Goal: Task Accomplishment & Management: Manage account settings

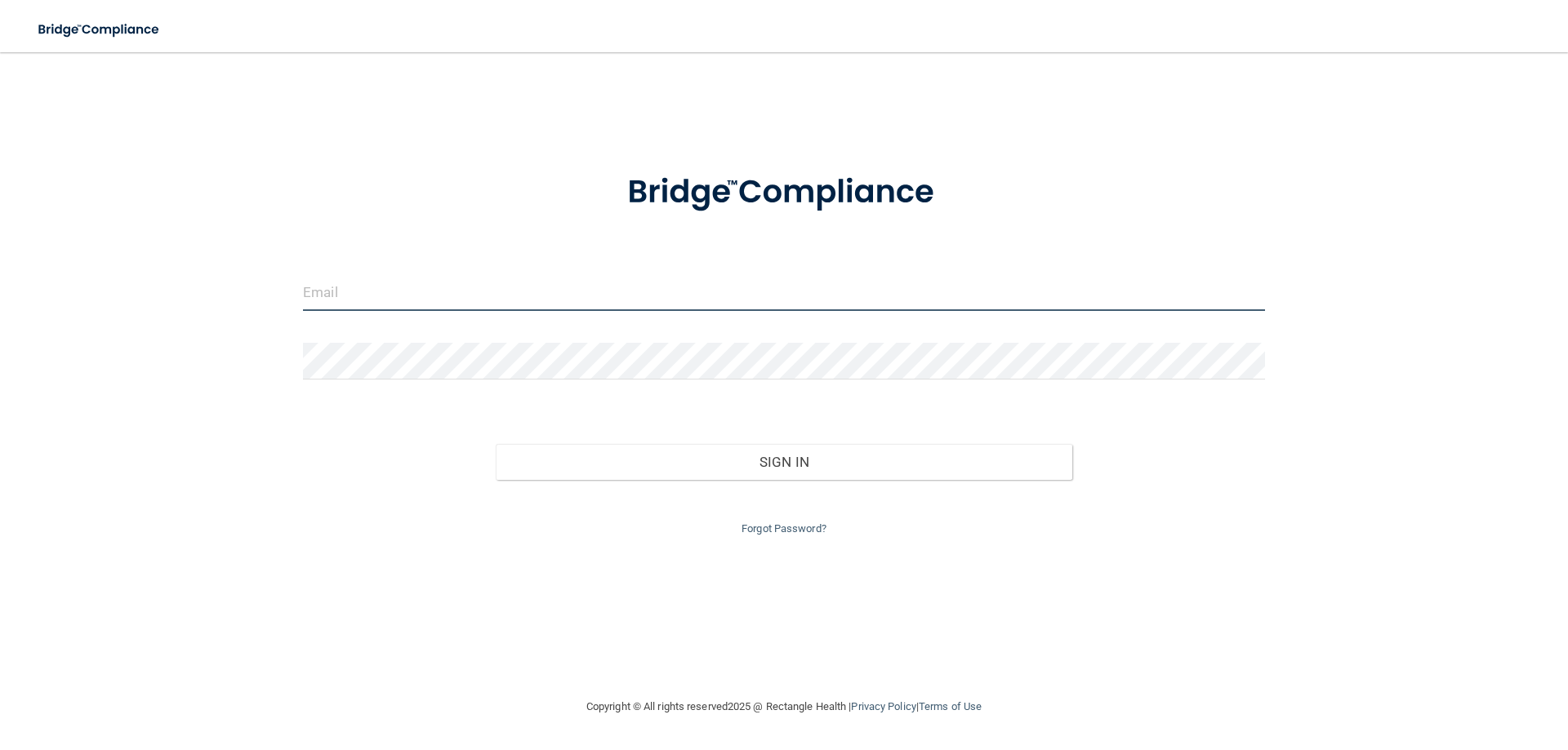
drag, startPoint x: 0, startPoint y: 0, endPoint x: 523, endPoint y: 276, distance: 591.4
click at [523, 276] on input "email" at bounding box center [784, 293] width 962 height 37
click at [498, 296] on input "email" at bounding box center [784, 293] width 962 height 37
type input "[EMAIL_ADDRESS][DOMAIN_NAME]"
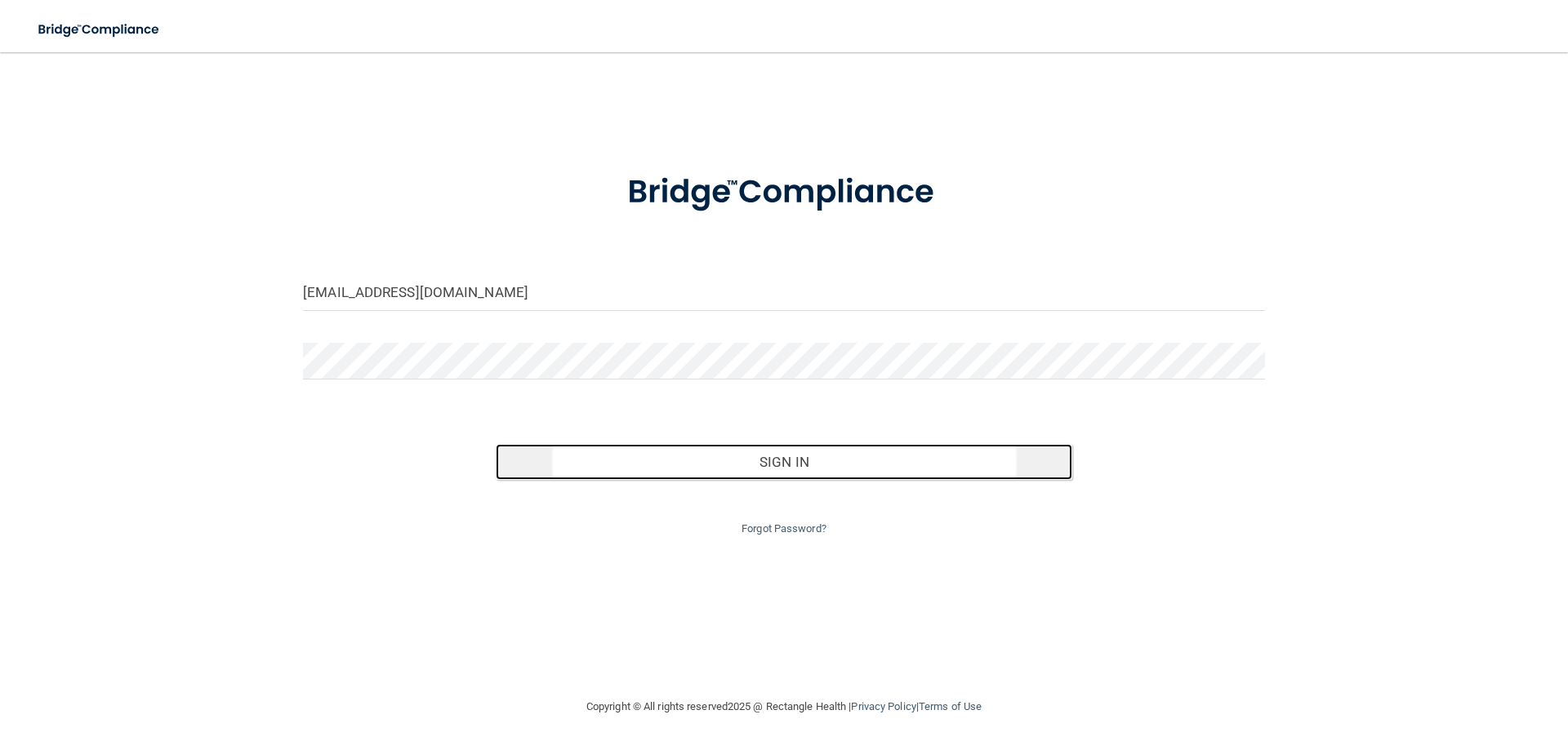
click at [716, 456] on button "Sign In" at bounding box center [784, 462] width 577 height 36
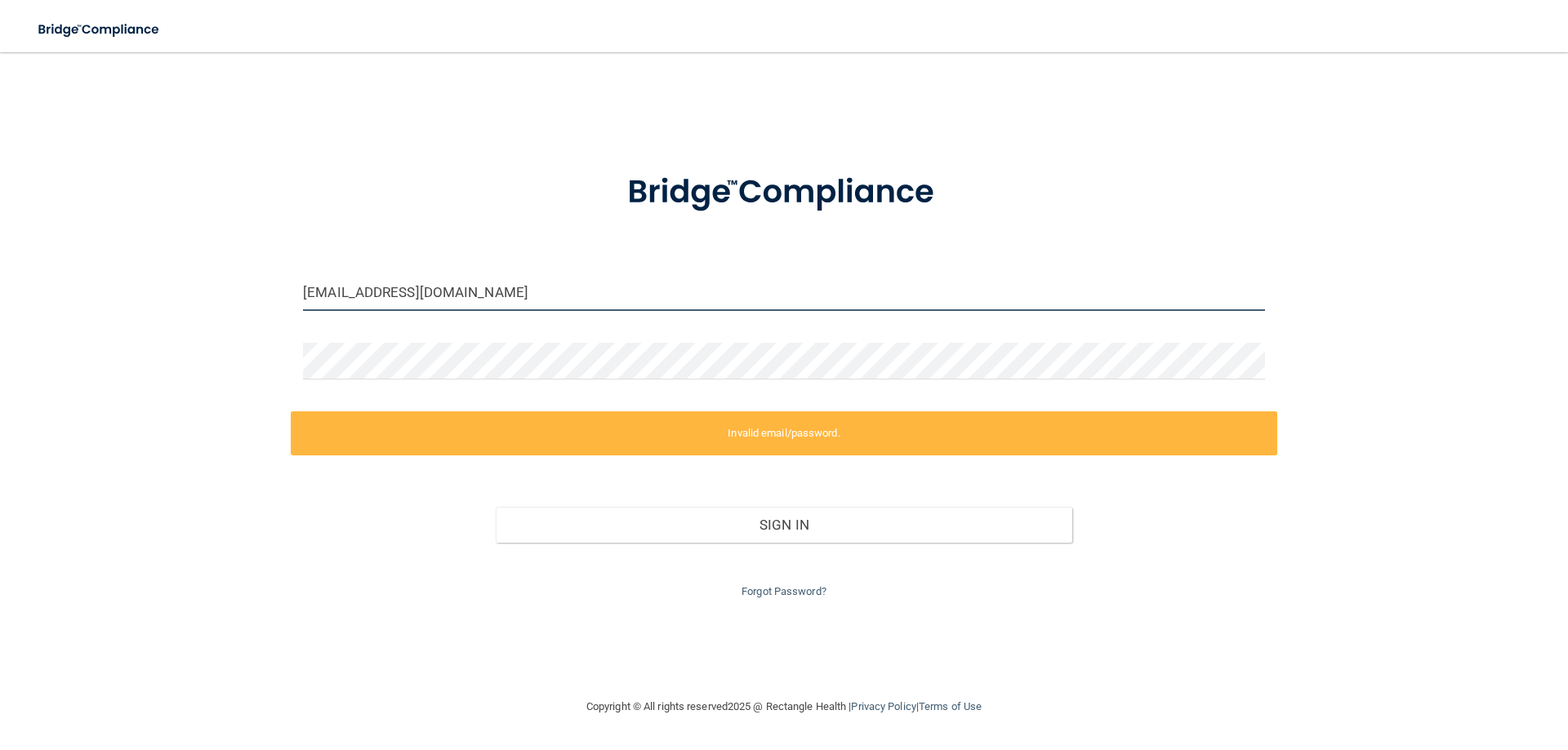
click at [618, 280] on input "[EMAIL_ADDRESS][DOMAIN_NAME]" at bounding box center [784, 293] width 962 height 37
drag, startPoint x: 618, startPoint y: 280, endPoint x: 61, endPoint y: 258, distance: 557.4
click at [61, 258] on div "[EMAIL_ADDRESS][DOMAIN_NAME] Invalid email/password. You don't have permission …" at bounding box center [784, 375] width 1502 height 612
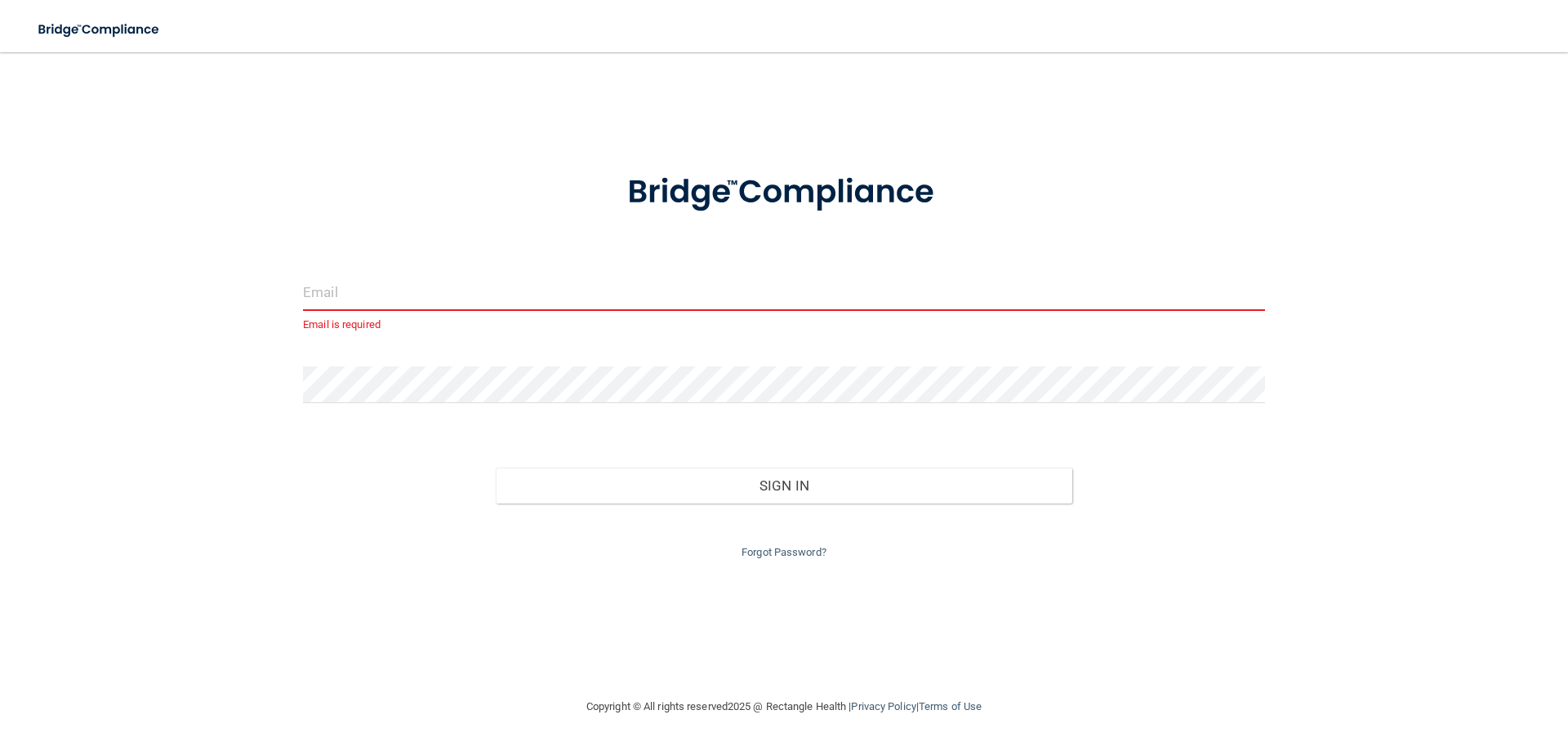
click at [354, 293] on input "email" at bounding box center [784, 293] width 962 height 37
type input "[EMAIL_ADDRESS][DOMAIN_NAME]"
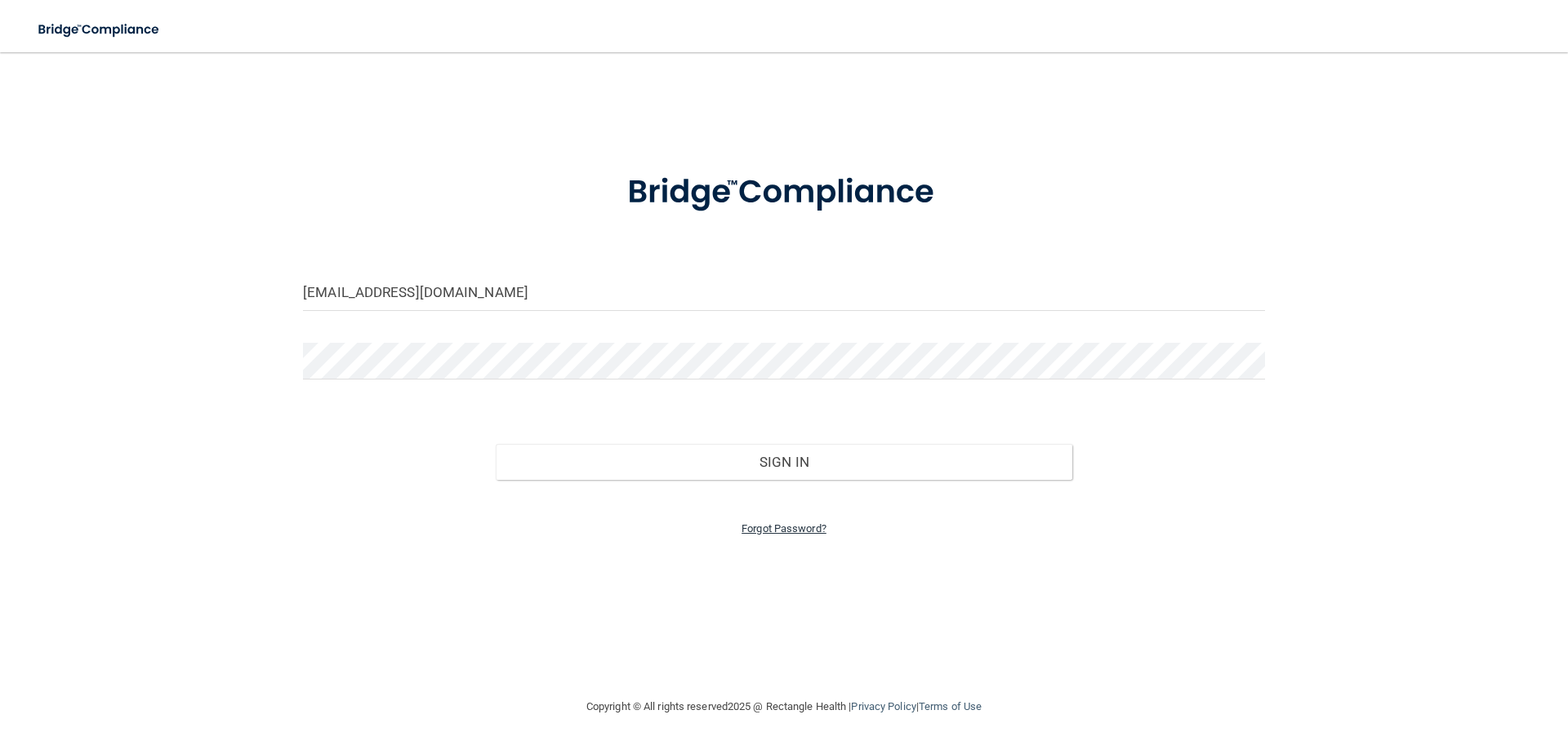
click at [794, 528] on link "Forgot Password?" at bounding box center [784, 528] width 85 height 13
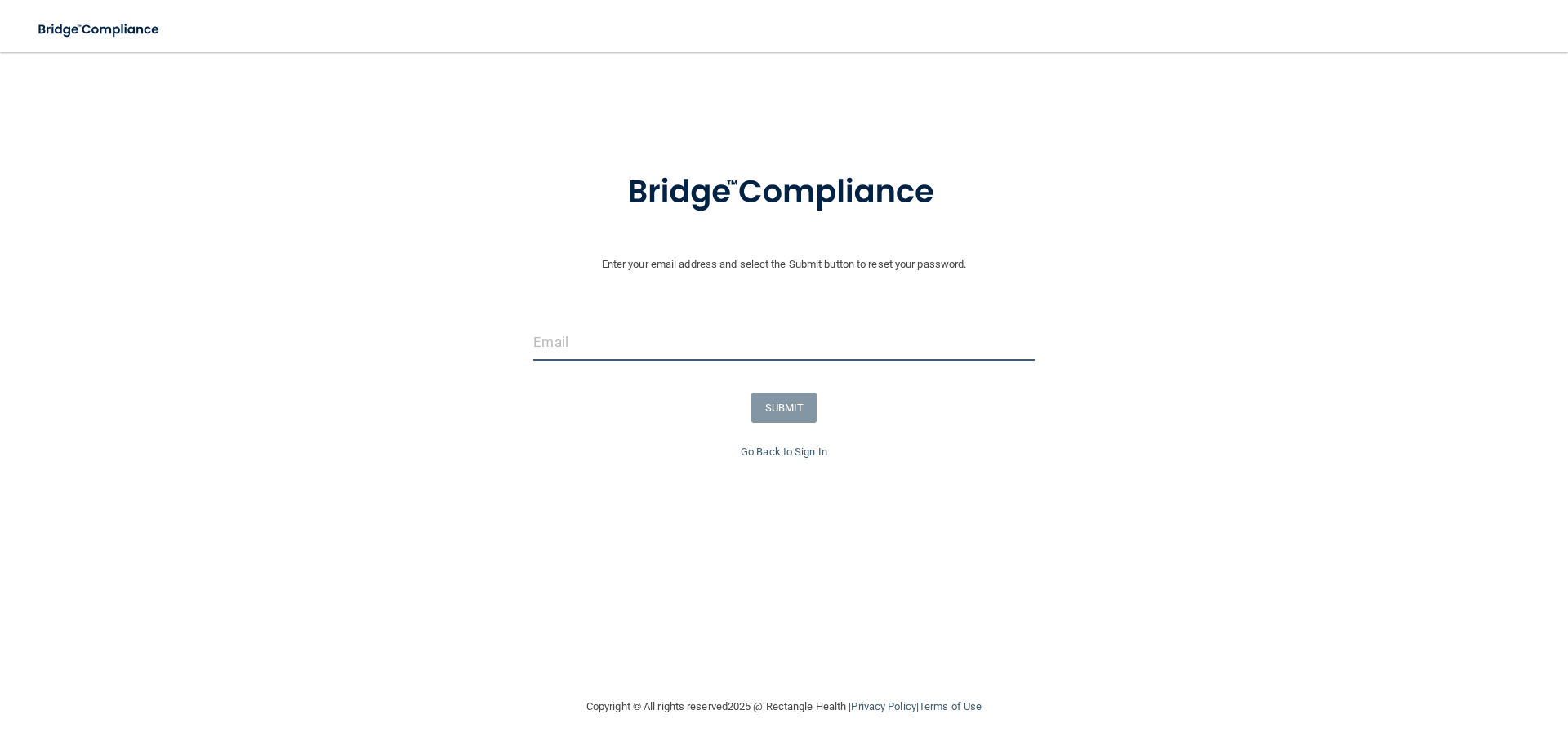
click at [815, 348] on input "email" at bounding box center [784, 343] width 501 height 37
type input "[EMAIL_ADDRESS][DOMAIN_NAME]"
click at [785, 418] on button "SUBMIT" at bounding box center [784, 408] width 66 height 30
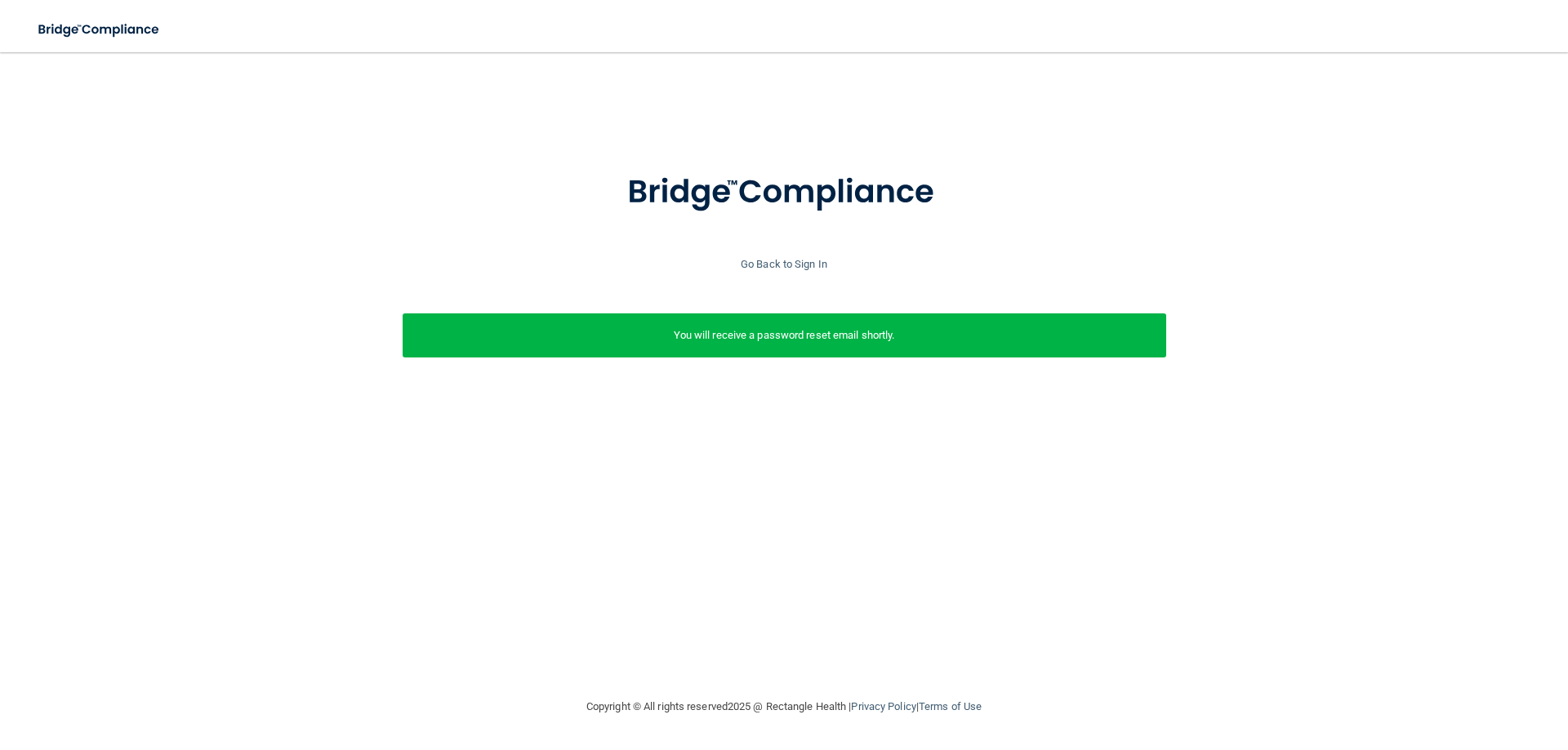
drag, startPoint x: 1344, startPoint y: 295, endPoint x: 1305, endPoint y: 298, distance: 39.1
click at [1344, 295] on div "Enter your email address and select the Submit button to reset your password. […" at bounding box center [784, 283] width 1551 height 265
